Goal: Task Accomplishment & Management: Manage account settings

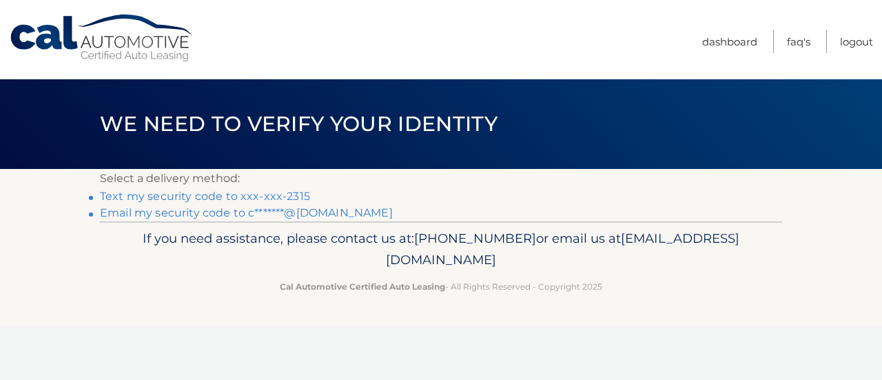
click at [222, 198] on link "Text my security code to xxx-xxx-2315" at bounding box center [205, 195] width 210 height 13
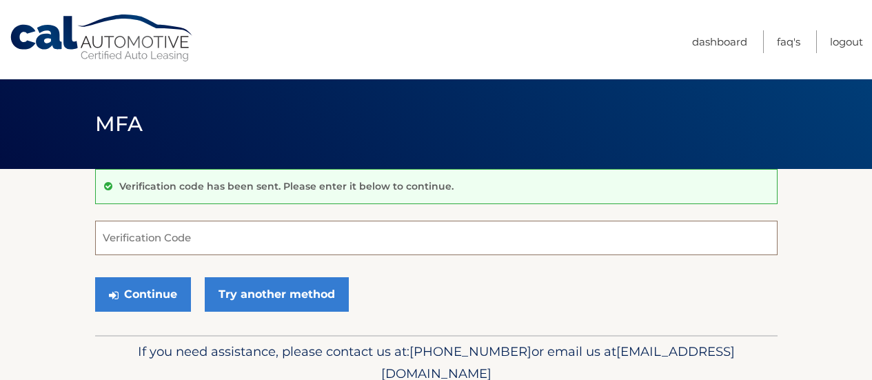
click at [201, 224] on input "Verification Code" at bounding box center [436, 237] width 682 height 34
type input "814439"
click at [95, 277] on button "Continue" at bounding box center [143, 294] width 96 height 34
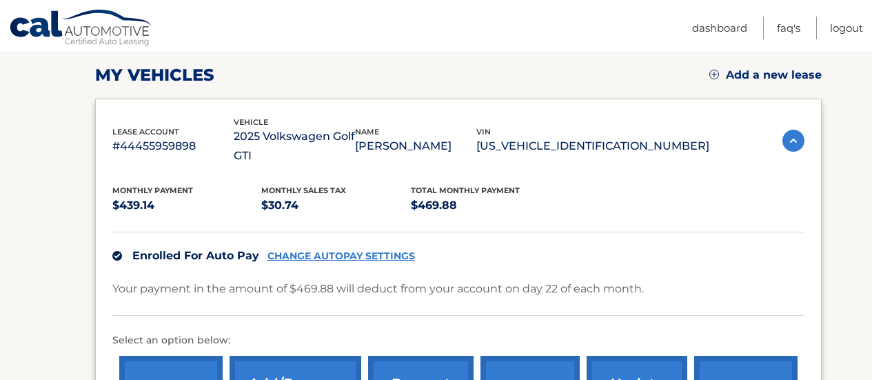
scroll to position [265, 0]
